Goal: Task Accomplishment & Management: Use online tool/utility

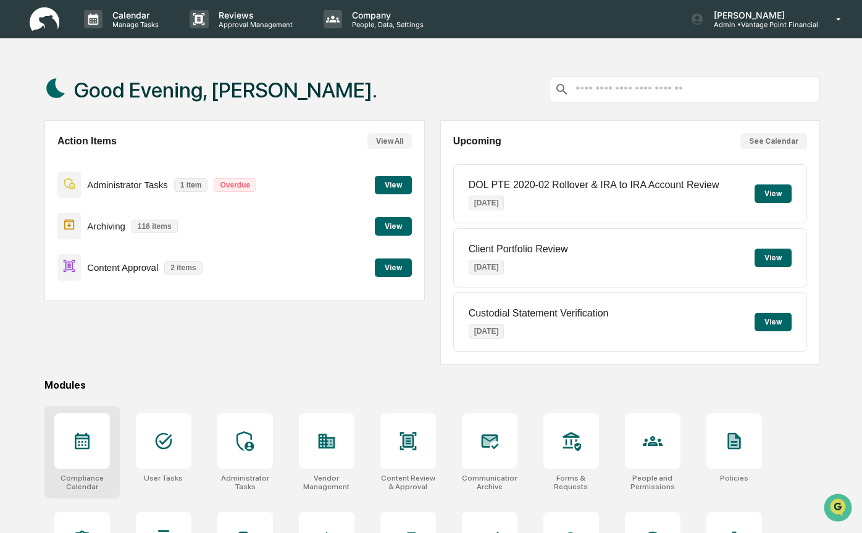
click at [90, 441] on icon at bounding box center [82, 442] width 20 height 20
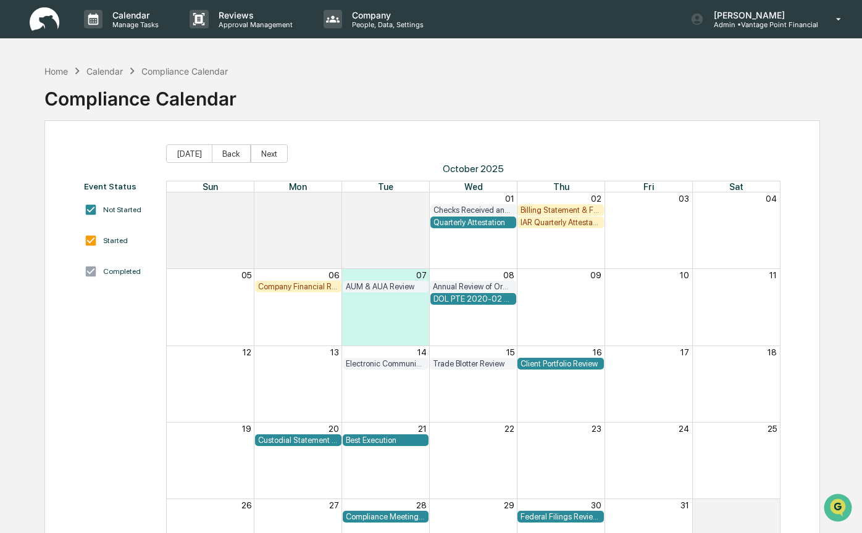
click at [459, 298] on div "DOL PTE 2020-02 Rollover & IRA to IRA Account Review" at bounding box center [473, 298] width 80 height 9
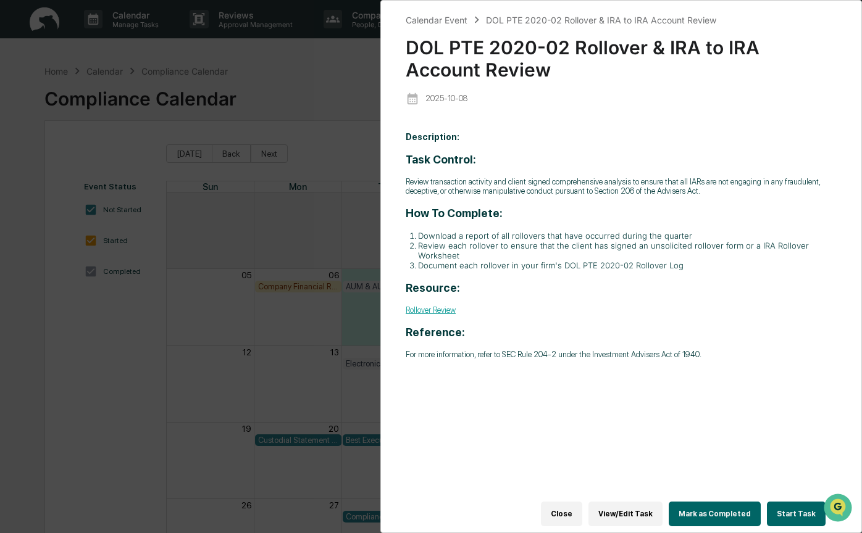
click at [791, 514] on button "Start Task" at bounding box center [796, 514] width 59 height 25
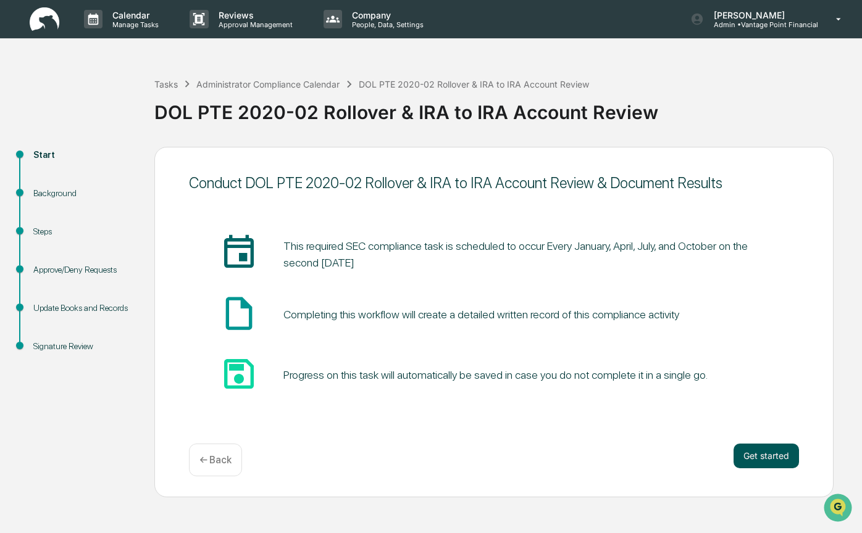
click at [777, 455] on button "Get started" at bounding box center [765, 456] width 65 height 25
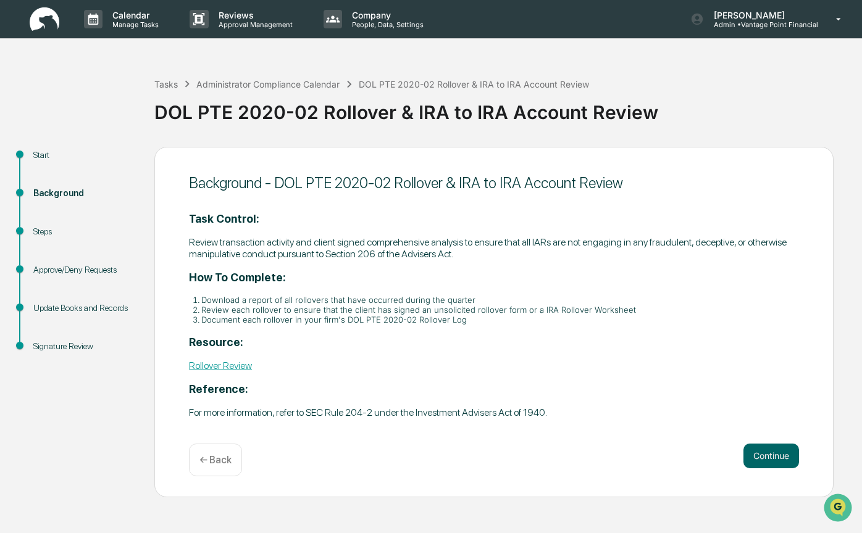
click at [777, 455] on button "Continue" at bounding box center [771, 456] width 56 height 25
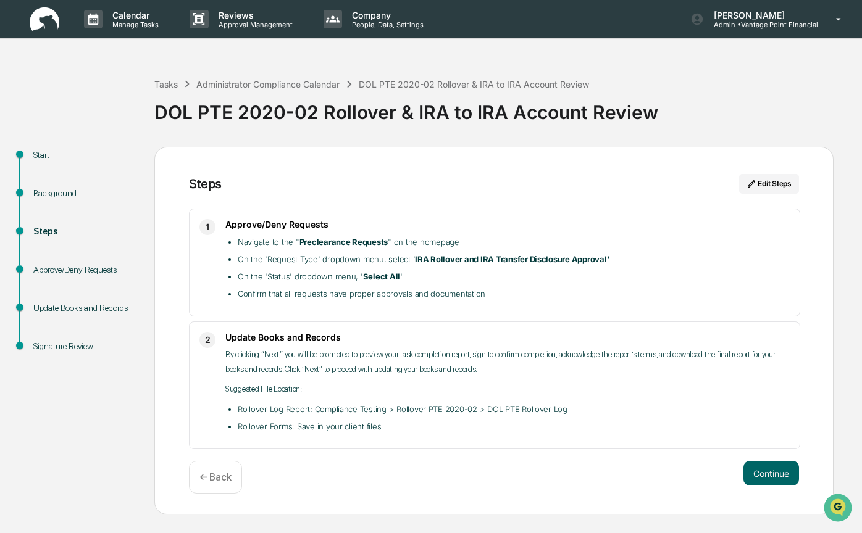
click at [777, 455] on div "Steps Edit Steps 1 Approve/Deny Requests Navigate to the " Preclearance Request…" at bounding box center [493, 331] width 679 height 369
click at [769, 472] on button "Continue" at bounding box center [771, 473] width 56 height 25
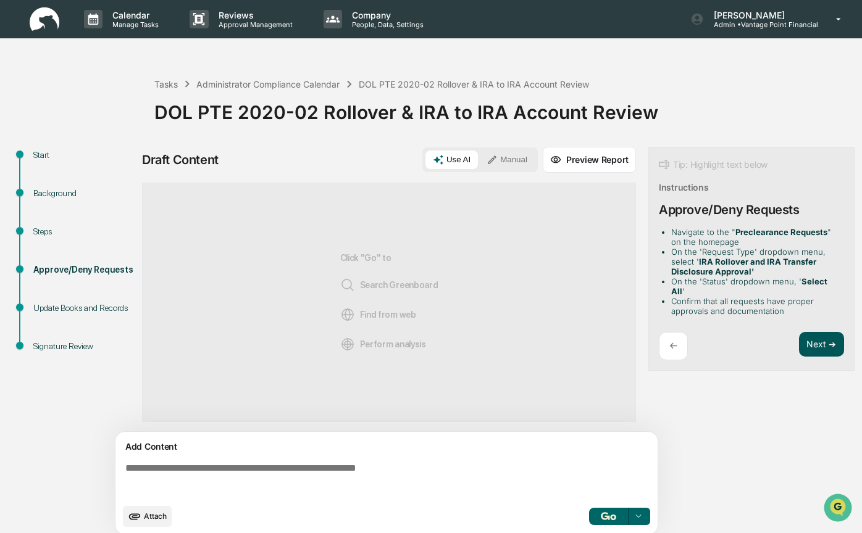
click at [814, 332] on button "Next ➔" at bounding box center [821, 344] width 45 height 25
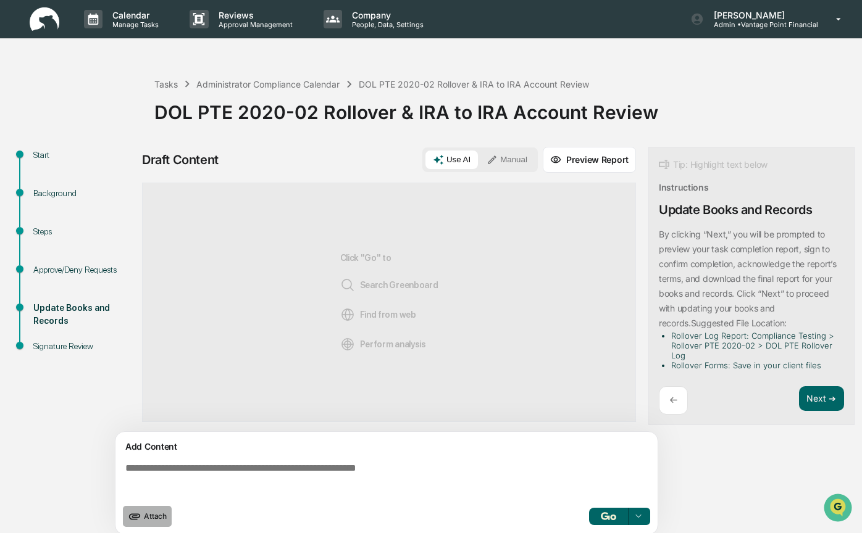
click at [157, 514] on span "Attach" at bounding box center [155, 516] width 23 height 9
click at [511, 156] on button "Manual" at bounding box center [507, 160] width 56 height 19
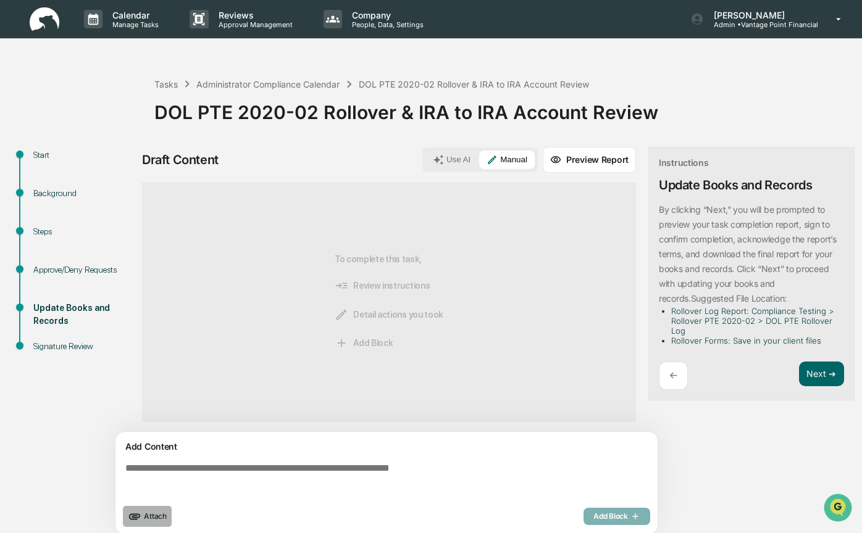
click at [147, 514] on span "Attach" at bounding box center [155, 516] width 23 height 9
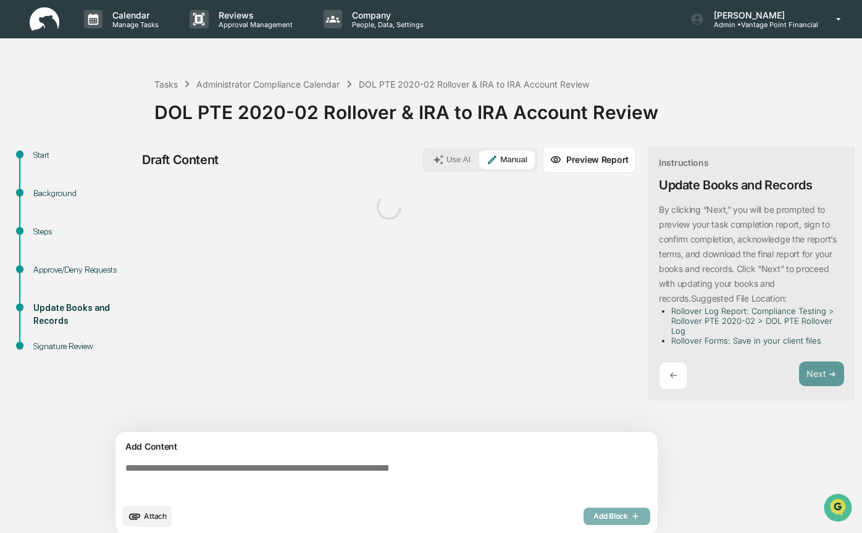
scroll to position [10, 0]
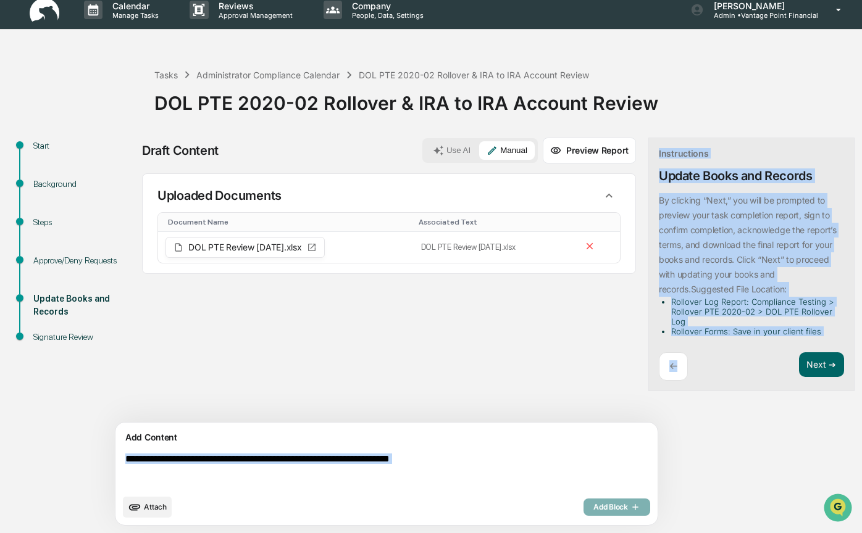
drag, startPoint x: 701, startPoint y: 435, endPoint x: 669, endPoint y: 436, distance: 32.2
click at [669, 436] on div "Draft Content Use AI Manual Preview Report Sources Uploaded Documents Document …" at bounding box center [487, 336] width 691 height 396
click at [712, 428] on div "Draft Content Use AI Manual Preview Report Sources Uploaded Documents Document …" at bounding box center [487, 336] width 691 height 396
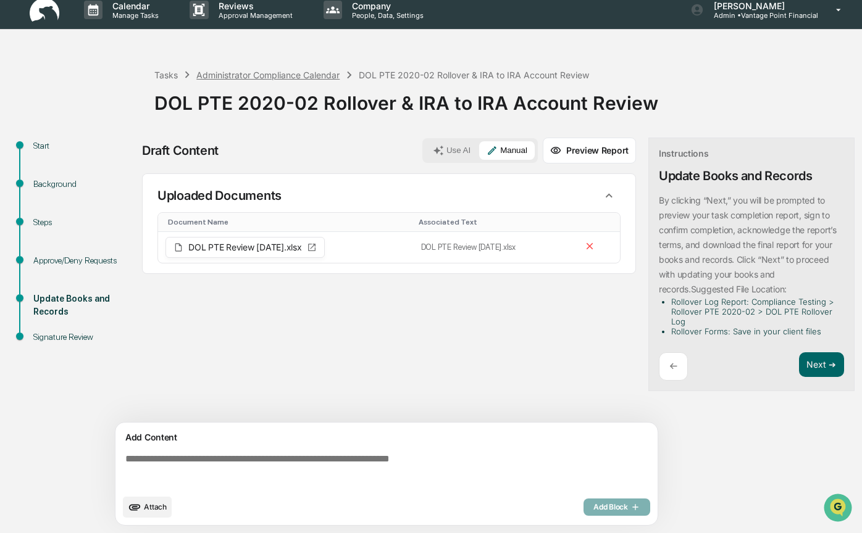
click at [287, 70] on div "Administrator Compliance Calendar" at bounding box center [267, 75] width 143 height 10
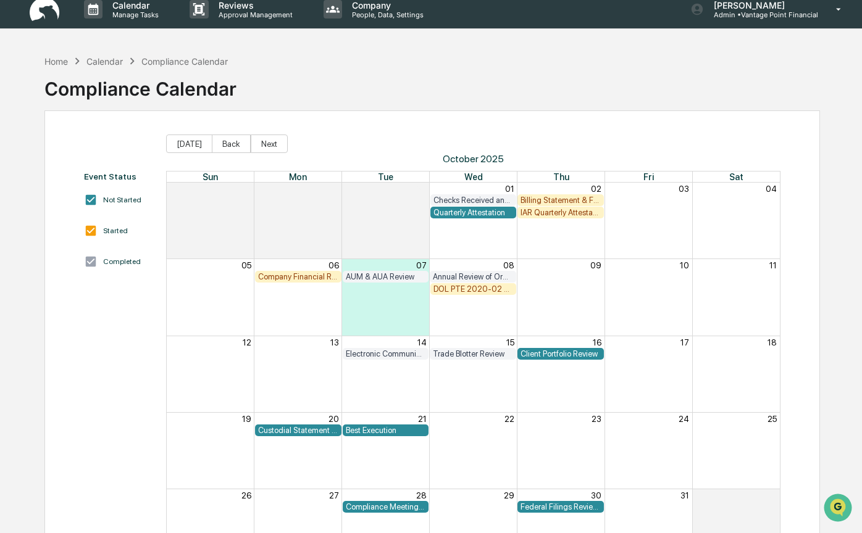
click at [499, 417] on div "22" at bounding box center [474, 419] width 88 height 12
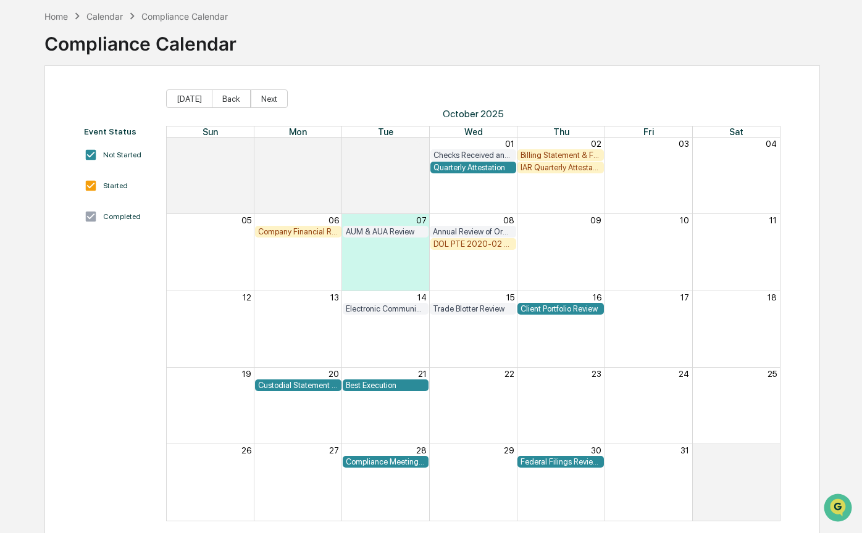
scroll to position [67, 0]
